Goal: Check status: Check status

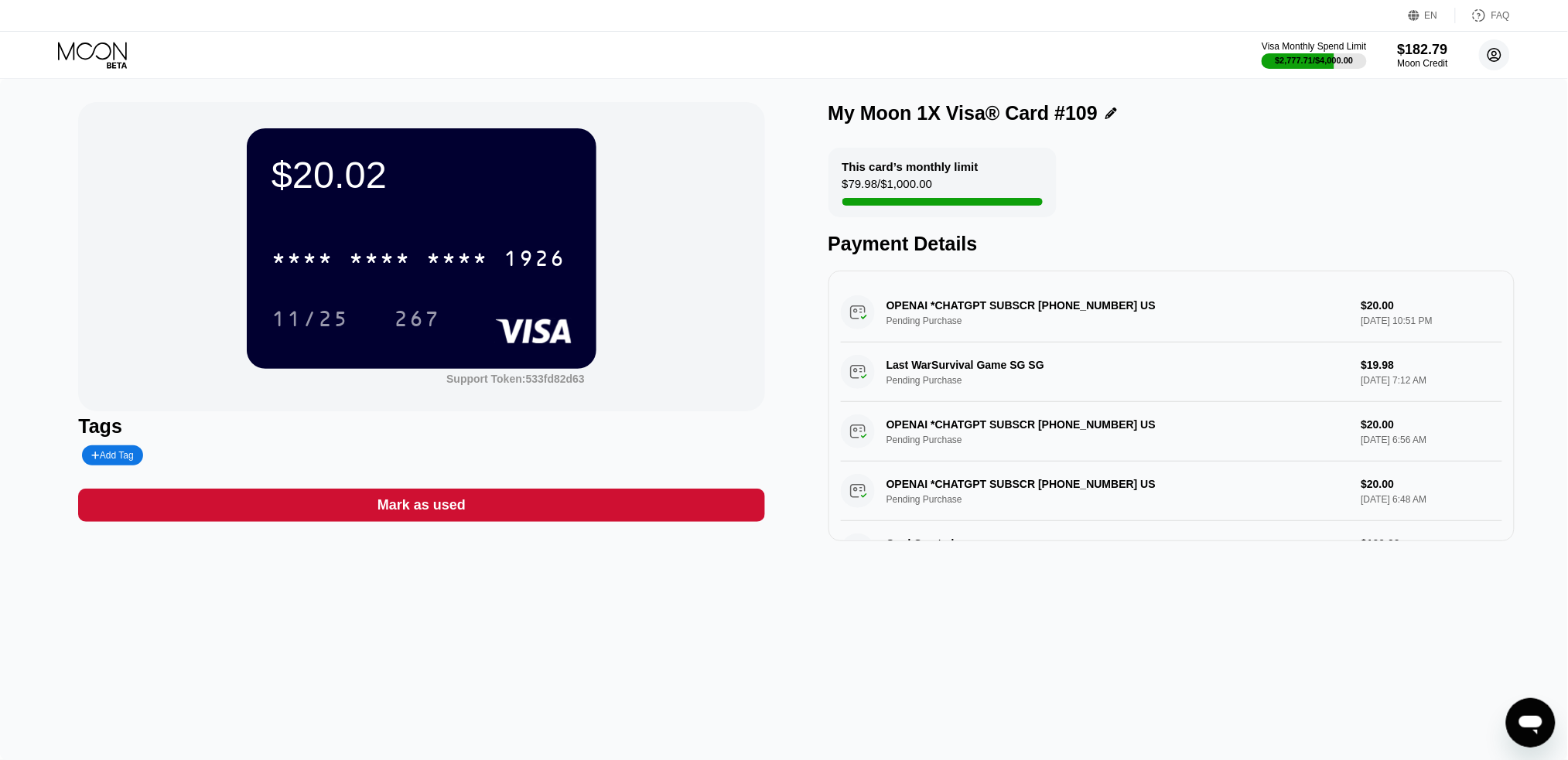
click at [1494, 48] on icon at bounding box center [1495, 54] width 13 height 13
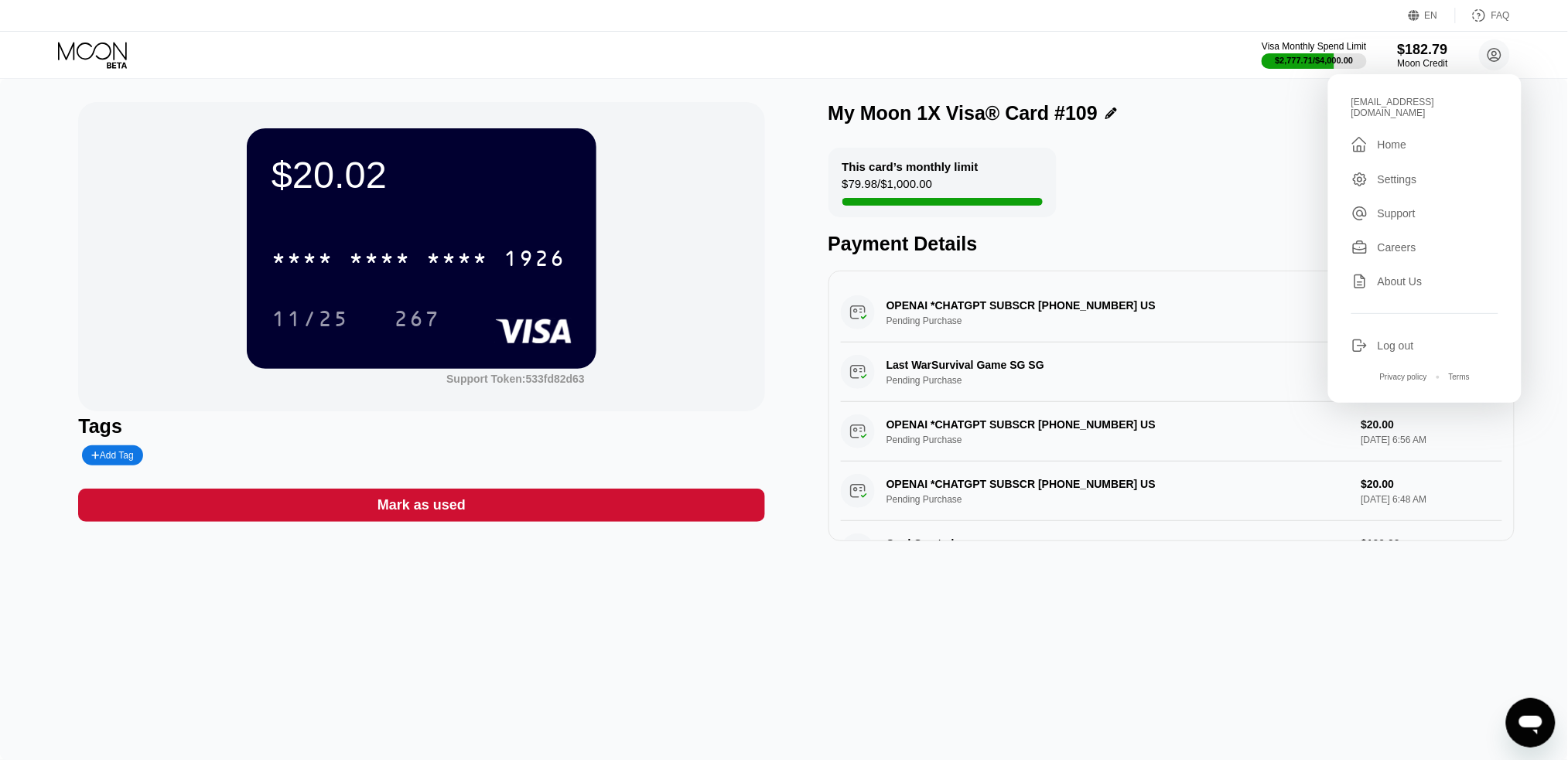
click at [1393, 139] on div "Home" at bounding box center [1392, 145] width 29 height 12
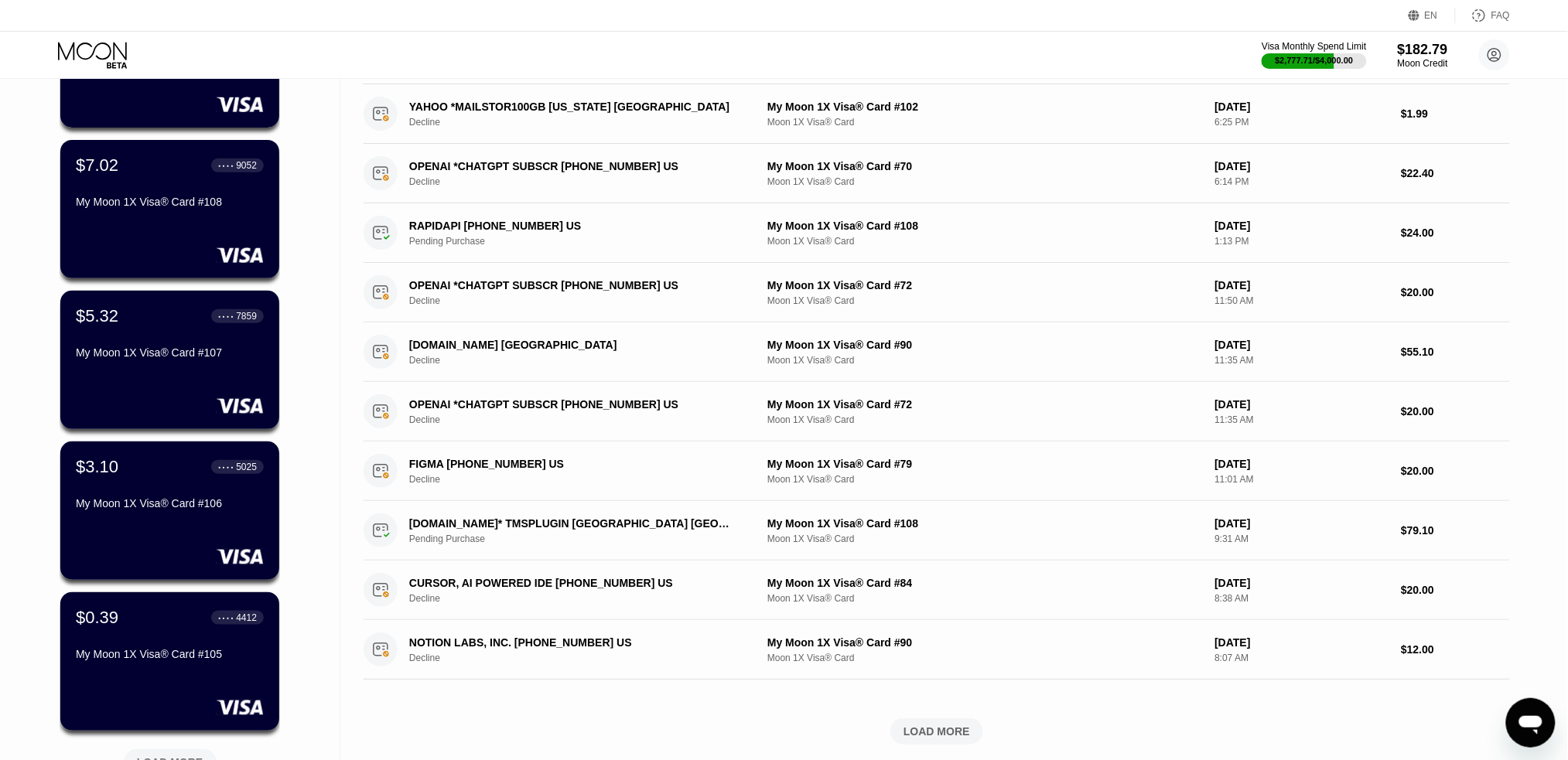
scroll to position [309, 0]
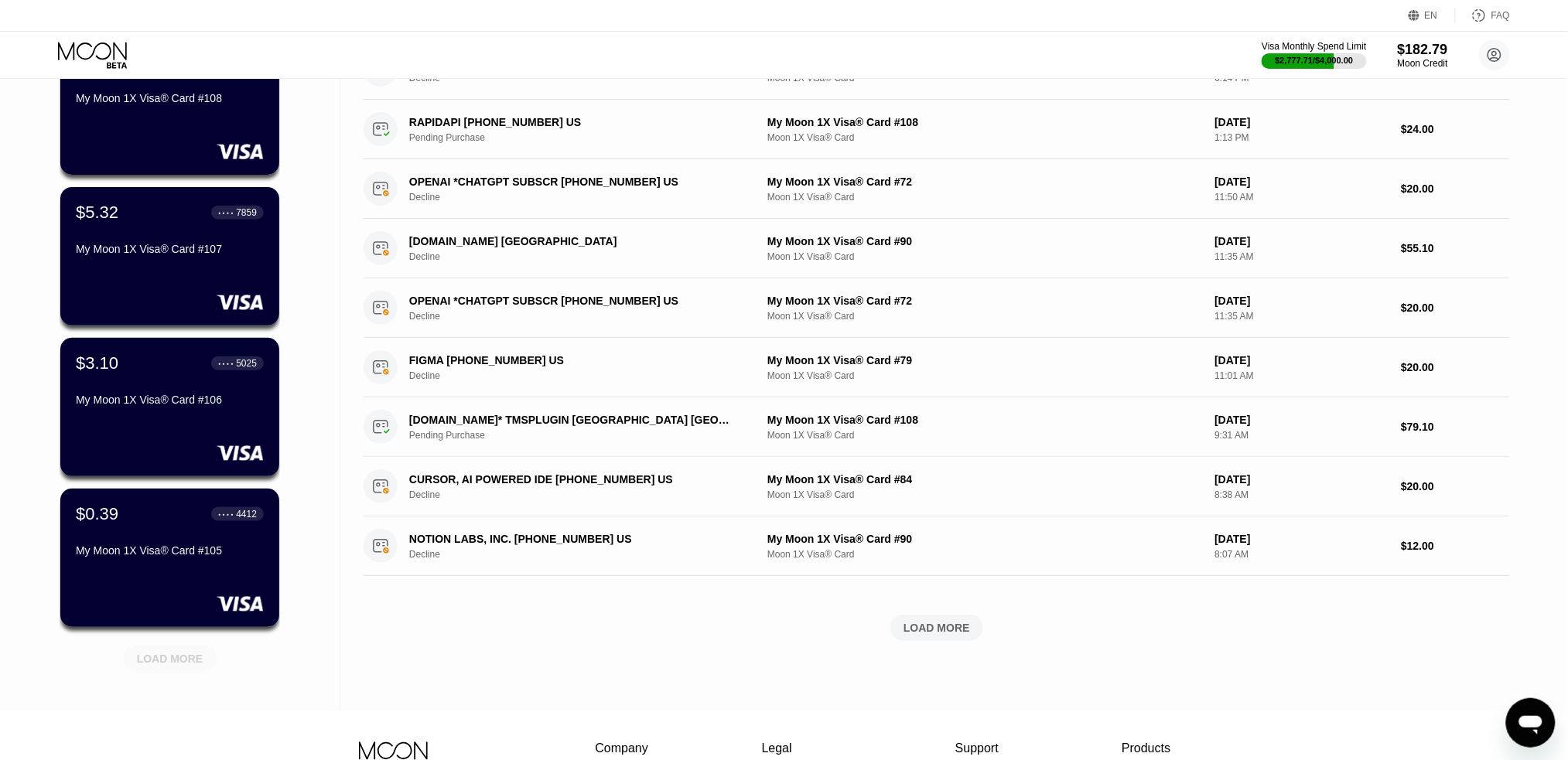
drag, startPoint x: 179, startPoint y: 666, endPoint x: 191, endPoint y: 660, distance: 13.4
click at [182, 665] on div "LOAD MORE" at bounding box center [171, 659] width 67 height 14
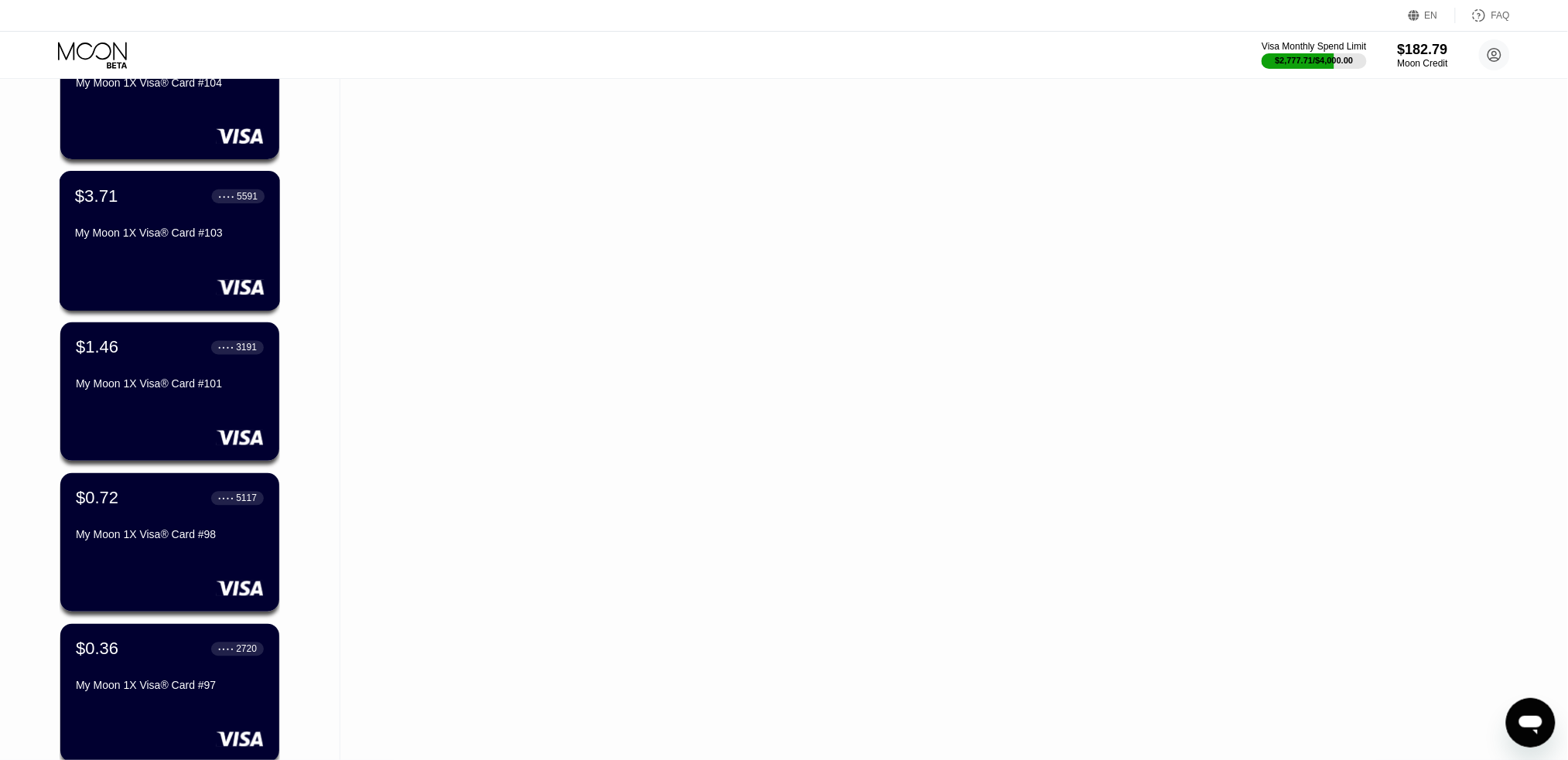
scroll to position [1134, 0]
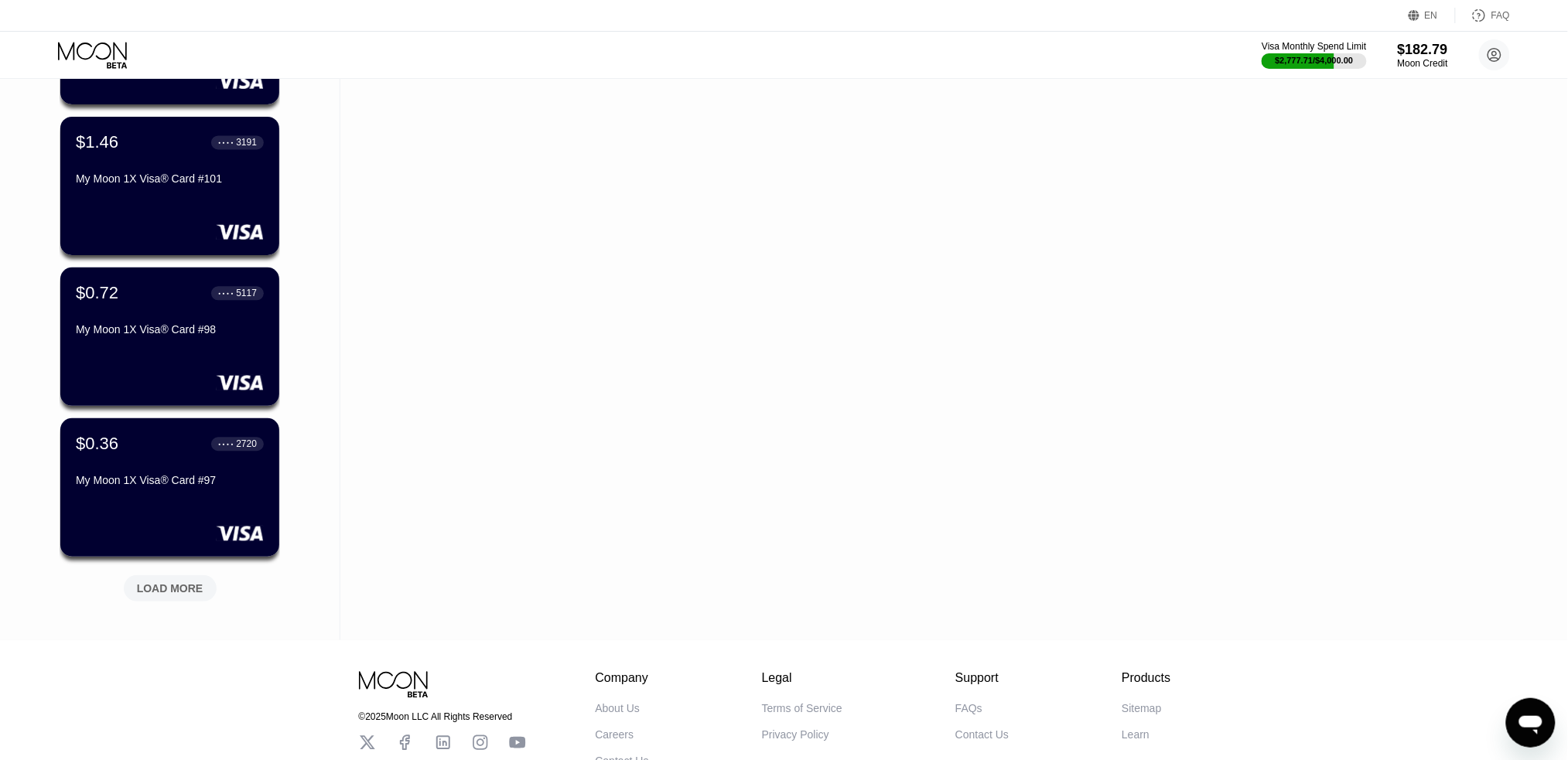
click at [158, 583] on div "LOAD MORE" at bounding box center [171, 589] width 67 height 14
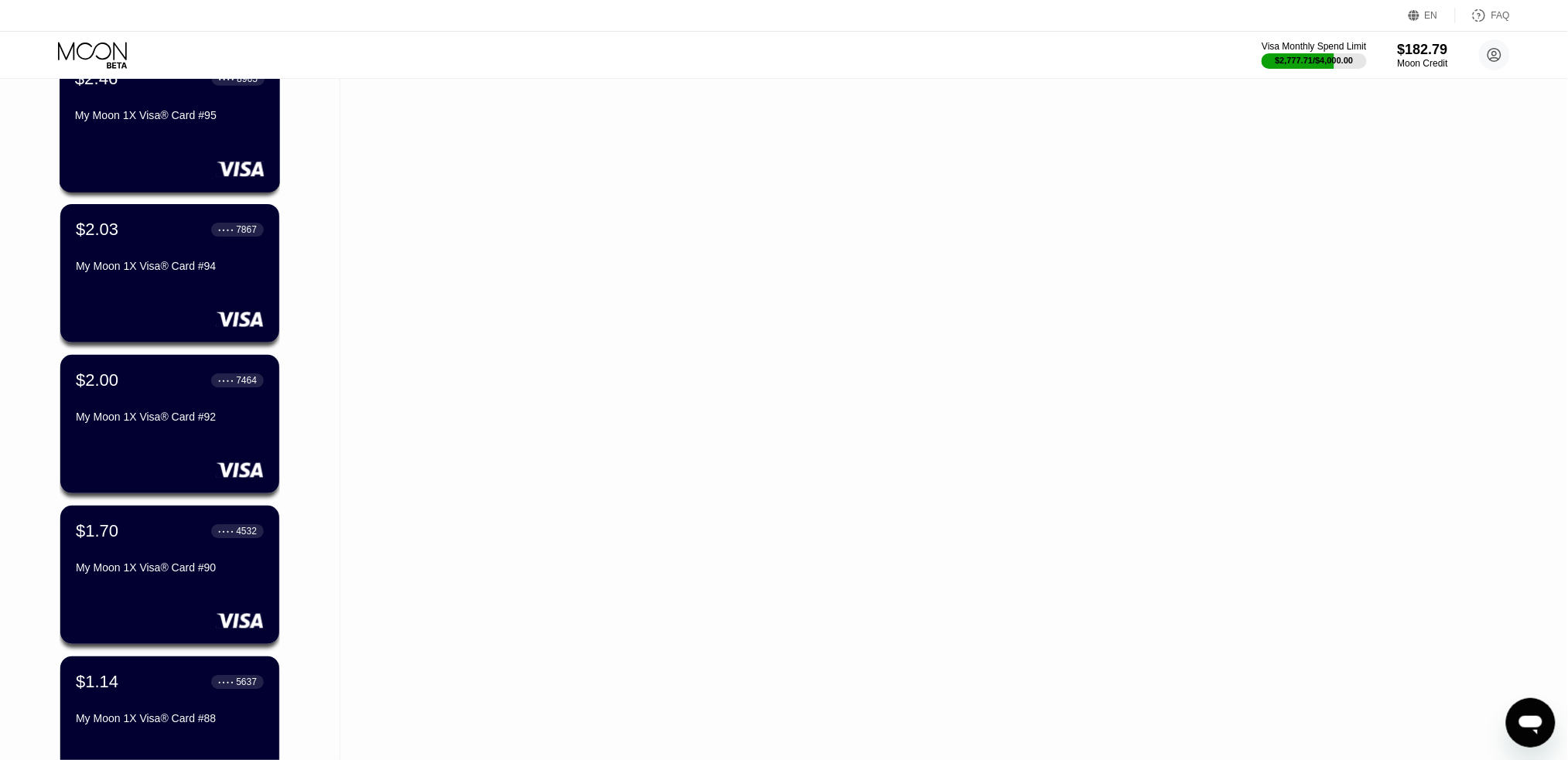
scroll to position [1959, 0]
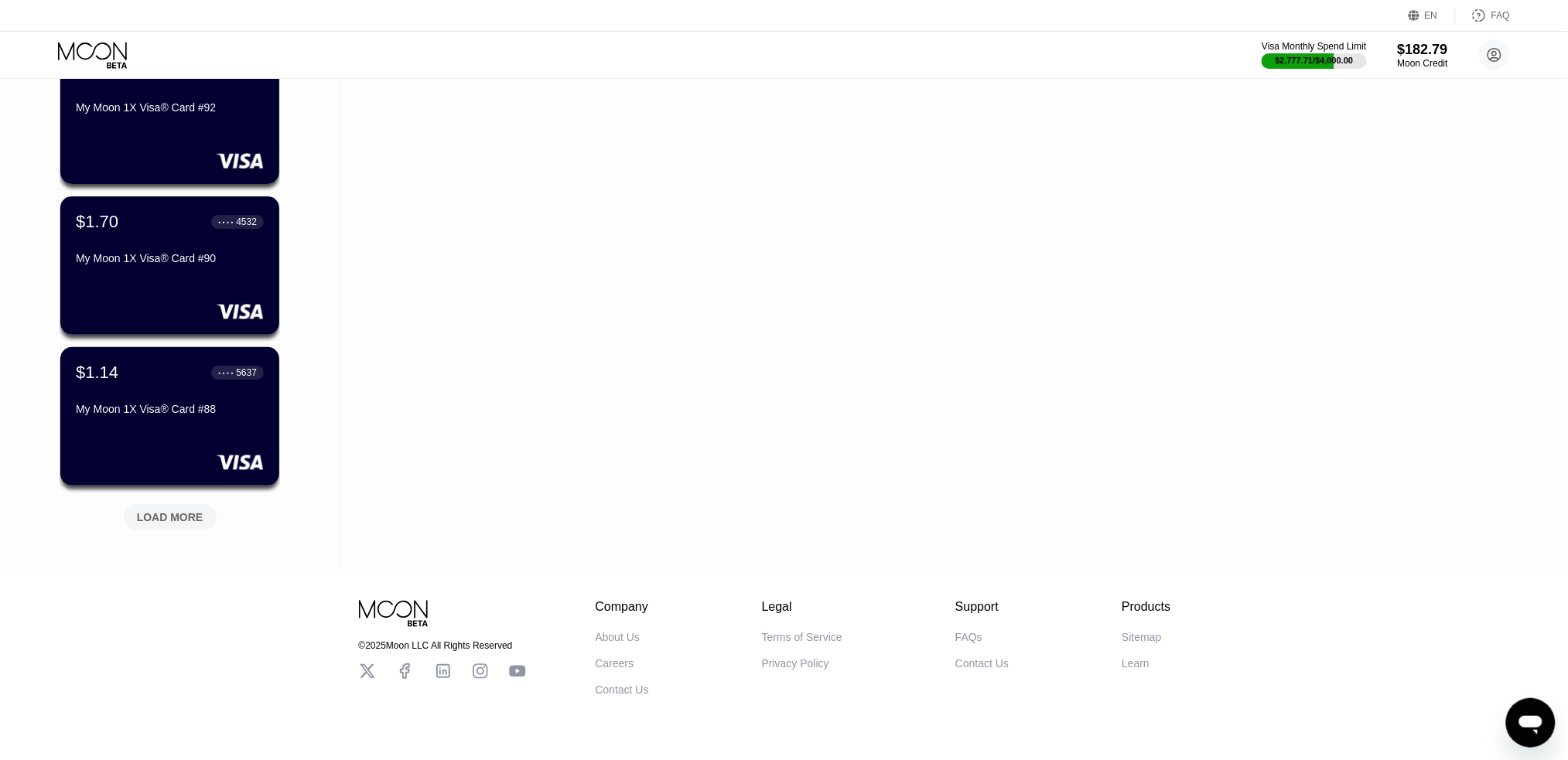
click at [158, 520] on div "LOAD MORE" at bounding box center [171, 518] width 67 height 14
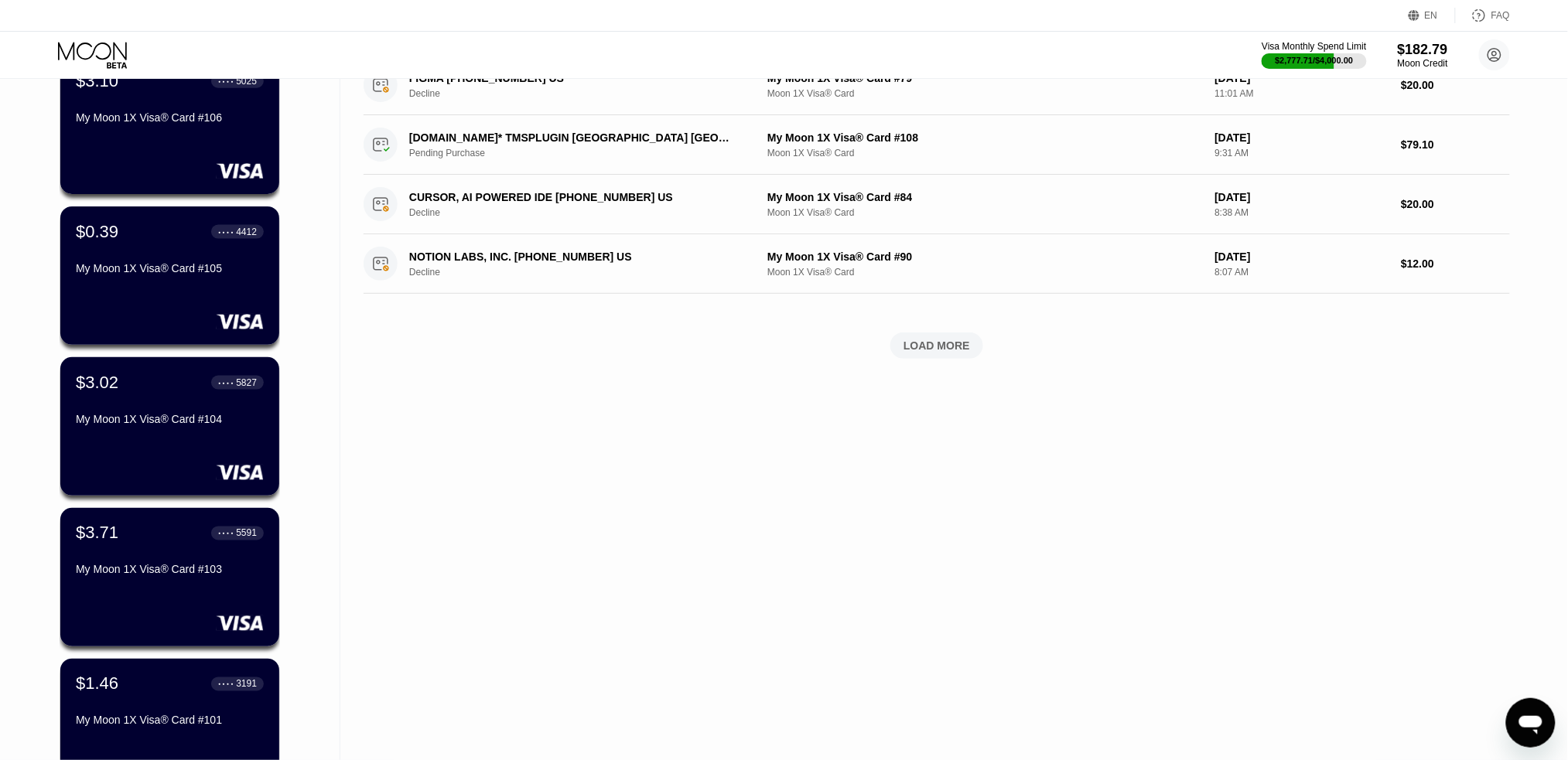
scroll to position [0, 0]
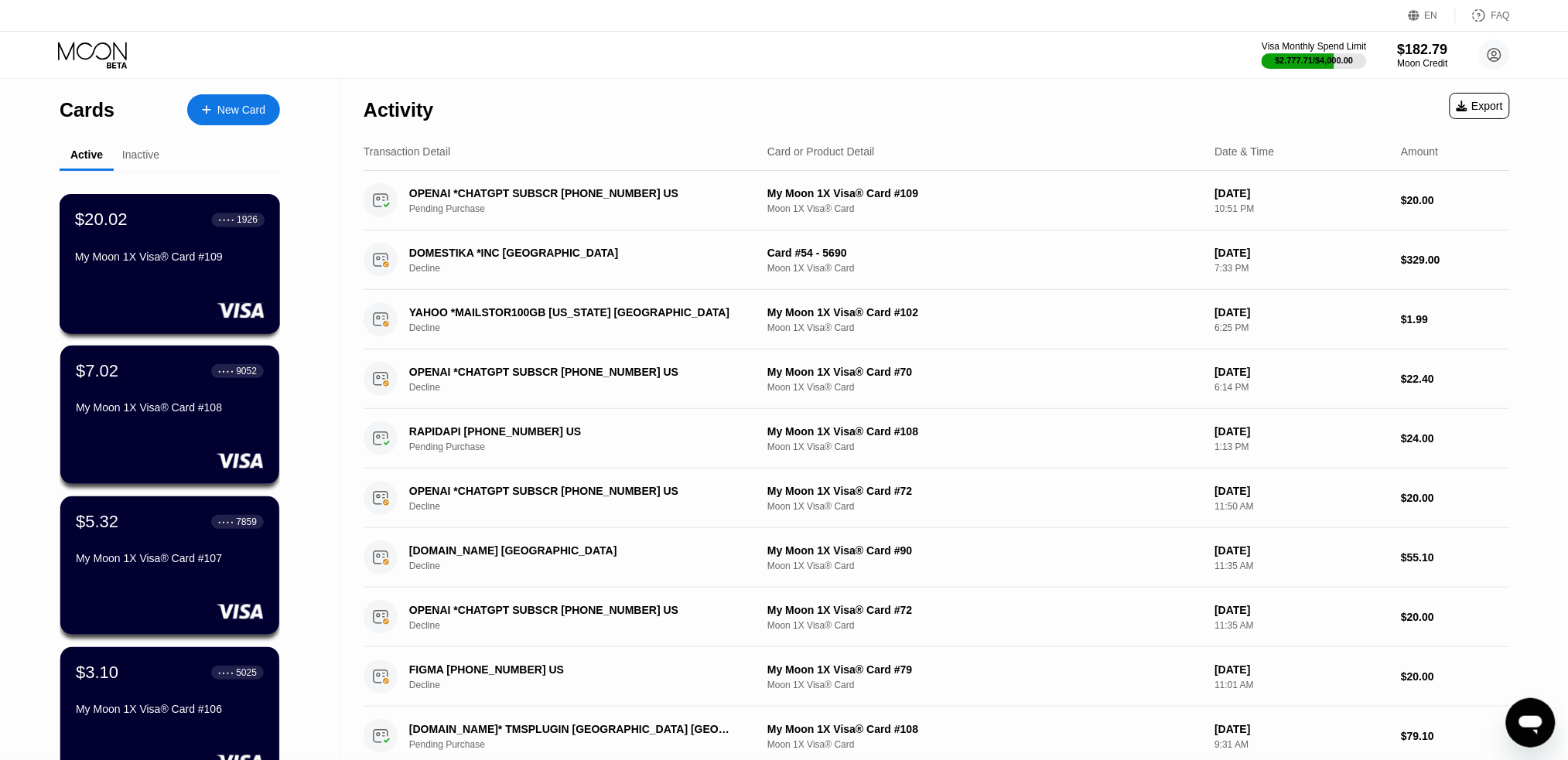
click at [178, 255] on div "My Moon 1X Visa® Card #109" at bounding box center [170, 257] width 190 height 12
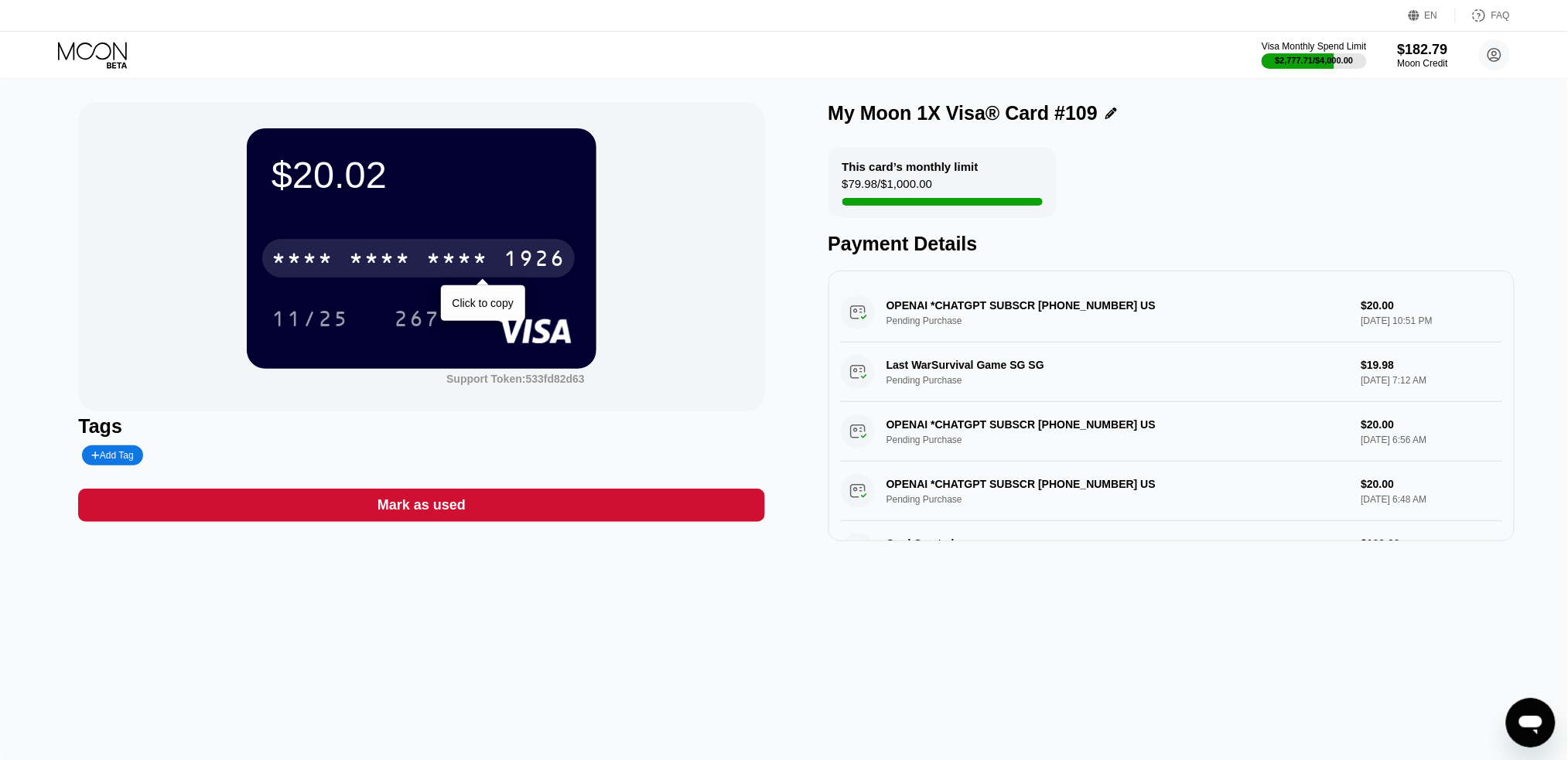
drag, startPoint x: 429, startPoint y: 260, endPoint x: 633, endPoint y: 275, distance: 204.6
click at [431, 260] on div "* * * *" at bounding box center [457, 261] width 62 height 25
click at [513, 229] on div "[CREDIT_CARD_NUMBER]" at bounding box center [422, 254] width 301 height 53
click at [514, 264] on div "1926" at bounding box center [534, 261] width 62 height 25
